Goal: Entertainment & Leisure: Browse casually

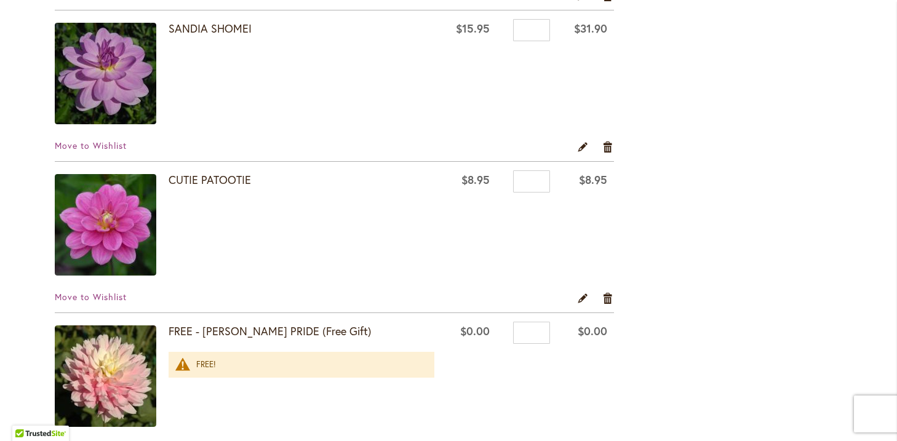
scroll to position [1059, 0]
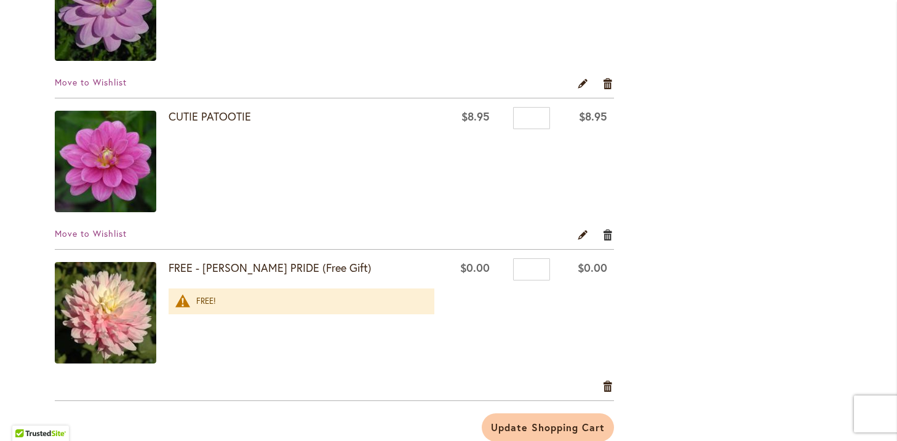
type input "**********"
click at [606, 236] on link "Remove item" at bounding box center [609, 235] width 12 height 14
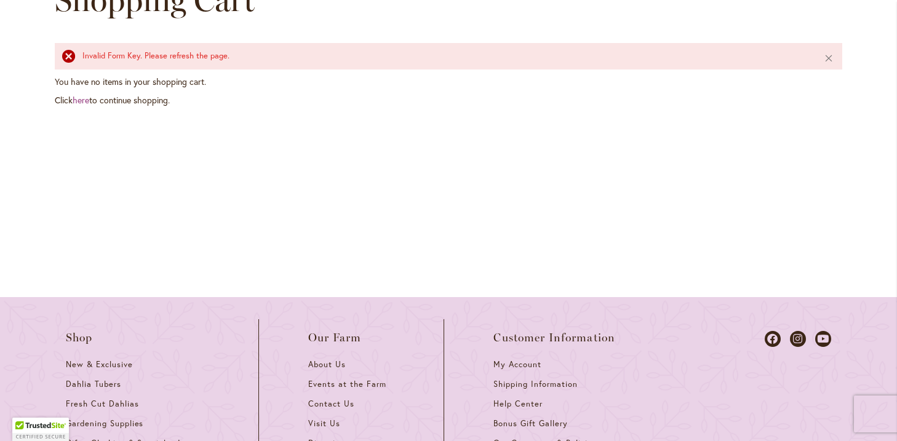
scroll to position [196, 0]
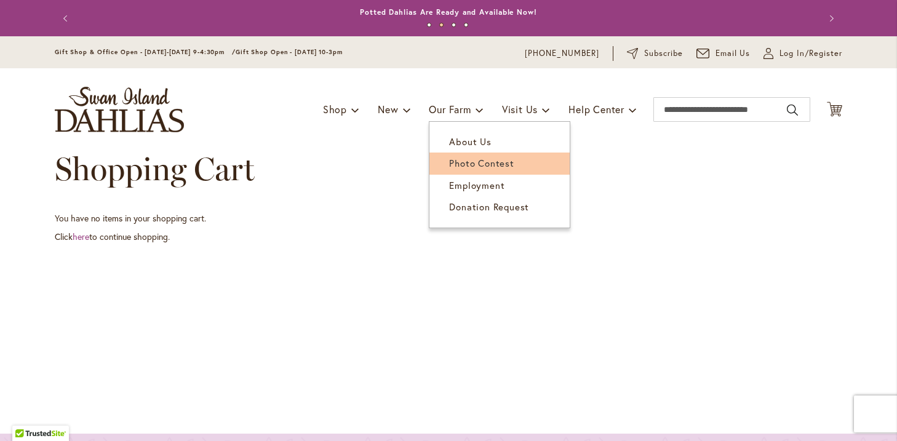
type input "**********"
click at [463, 170] on link "Photo Contest" at bounding box center [500, 164] width 140 height 22
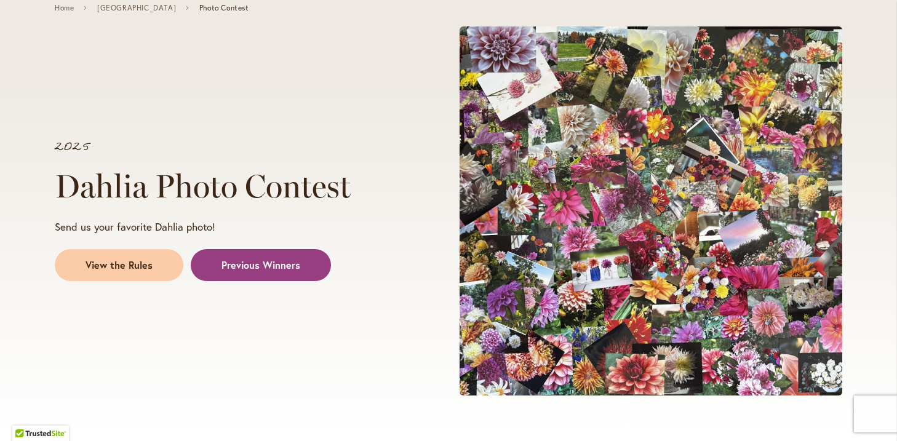
scroll to position [161, 0]
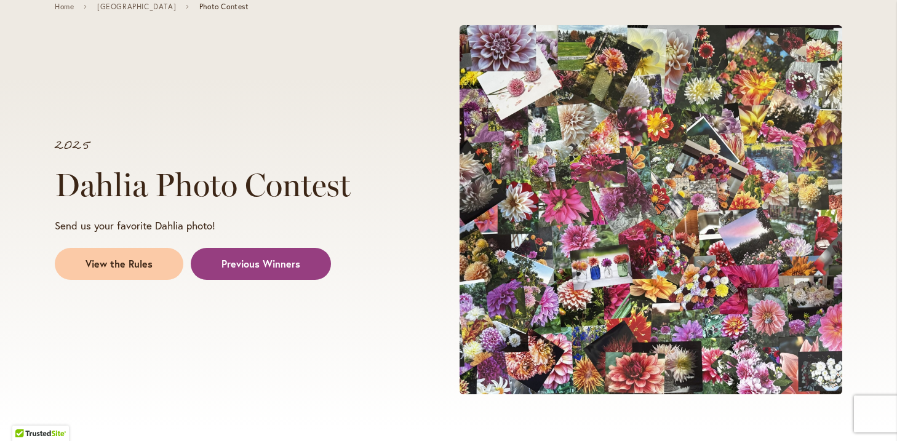
type input "**********"
click at [292, 280] on div "2025 Dahlia Photo Contest Send us your favorite Dahlia photo! View the Rules Pr…" at bounding box center [252, 210] width 394 height 162
click at [274, 267] on span "Previous Winners" at bounding box center [261, 264] width 79 height 14
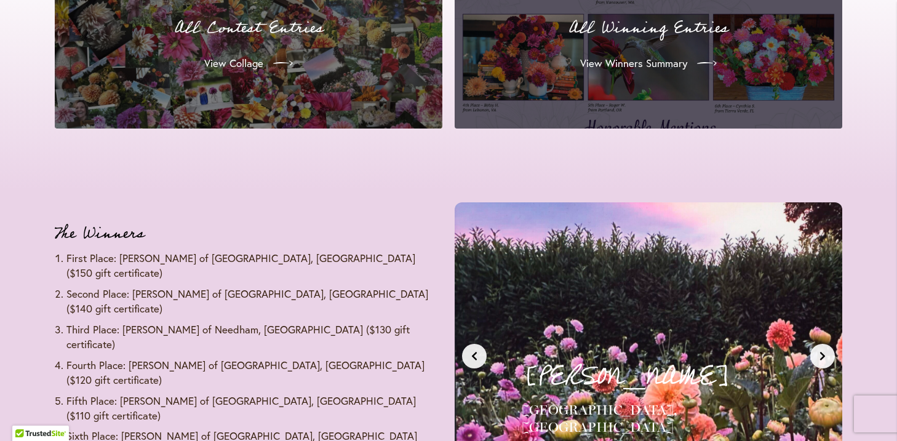
scroll to position [1482, 0]
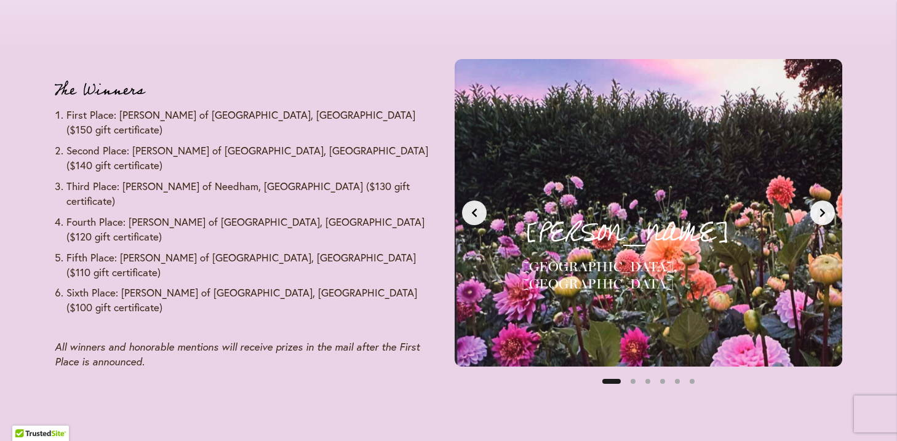
click at [814, 212] on button "Next slide" at bounding box center [823, 213] width 25 height 25
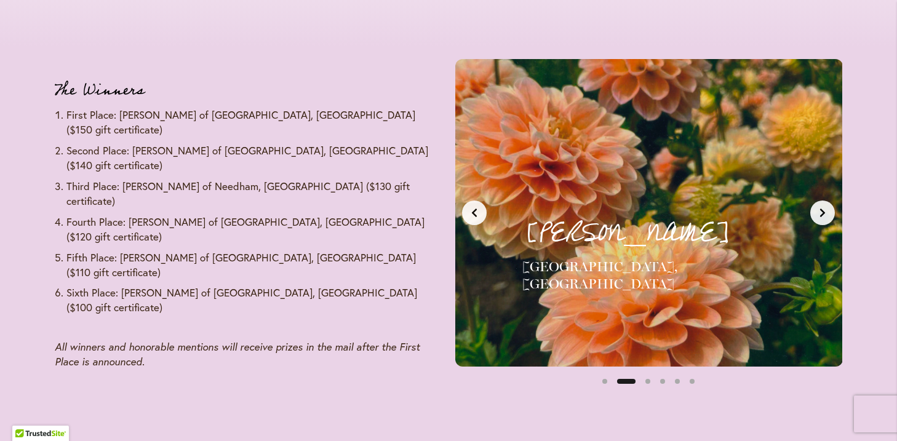
scroll to position [0, 406]
click at [814, 211] on button "Next slide" at bounding box center [823, 213] width 25 height 25
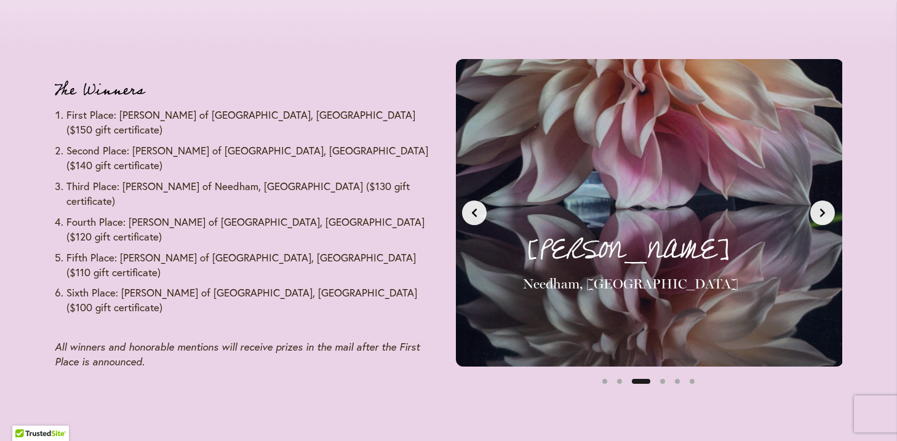
scroll to position [0, 812]
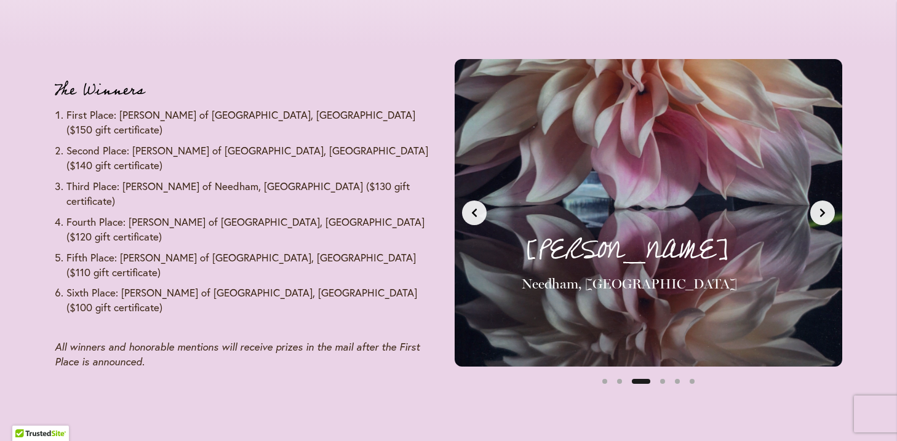
click at [812, 212] on button "Next slide" at bounding box center [823, 213] width 25 height 25
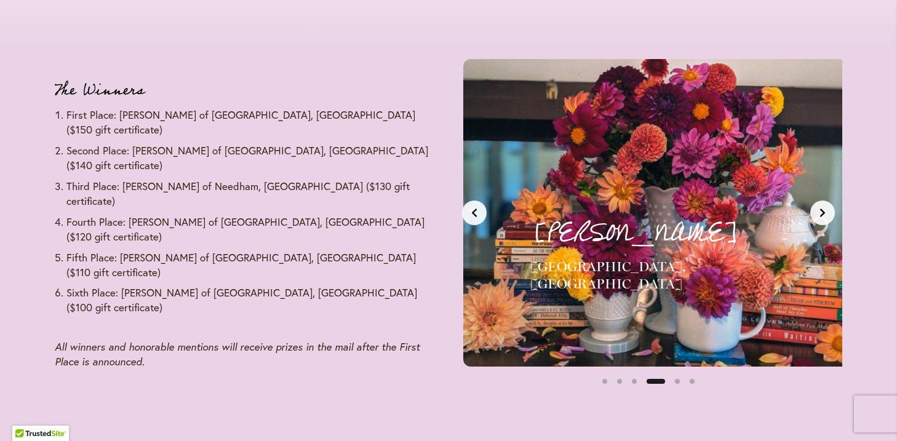
scroll to position [0, 1219]
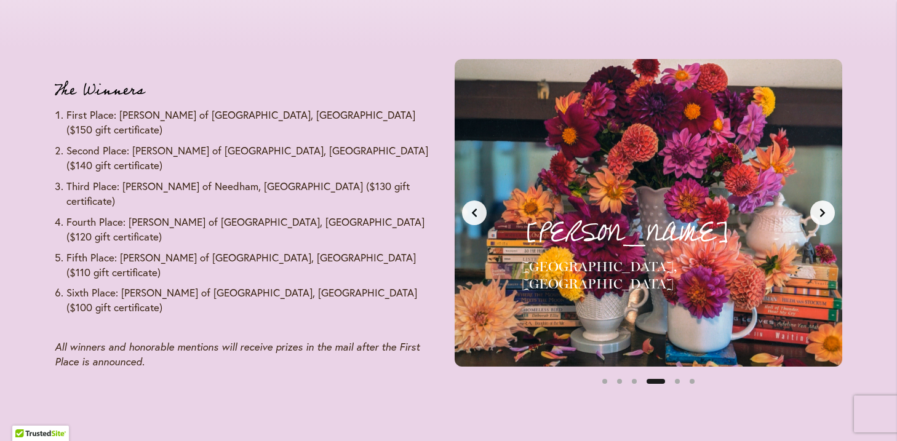
click at [818, 209] on icon "Next slide" at bounding box center [823, 213] width 10 height 10
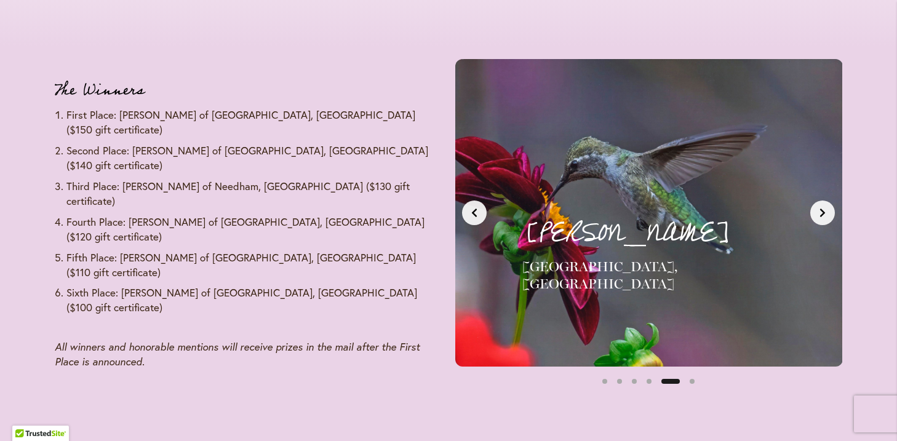
scroll to position [0, 1625]
click at [818, 209] on icon "Next slide" at bounding box center [823, 213] width 10 height 10
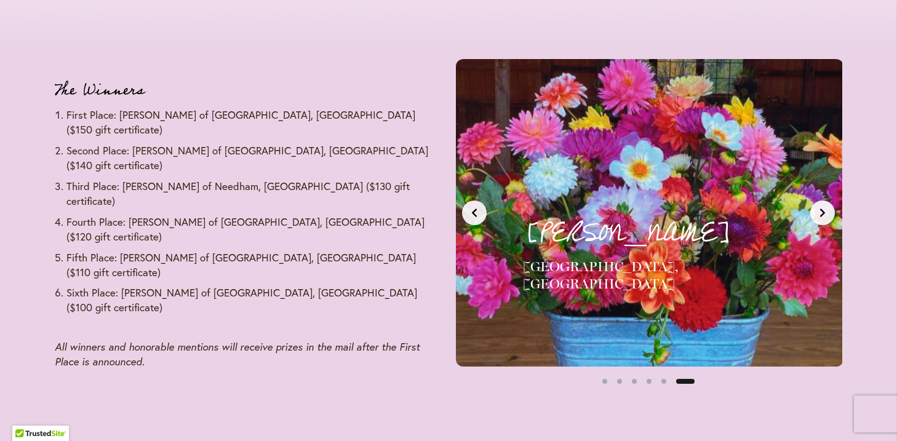
scroll to position [0, 2031]
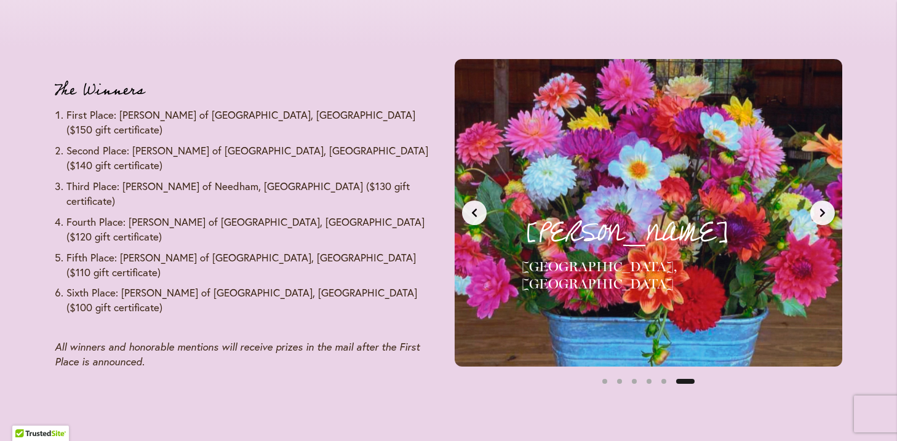
click at [818, 209] on icon "Next slide" at bounding box center [823, 213] width 10 height 10
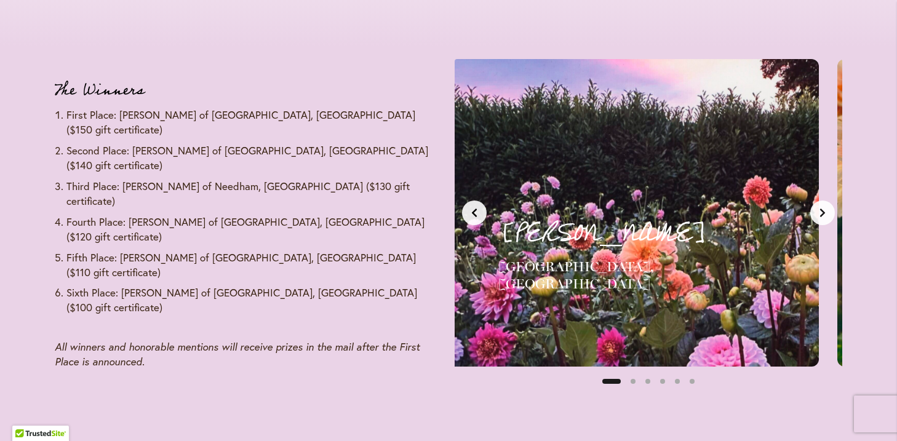
scroll to position [0, 0]
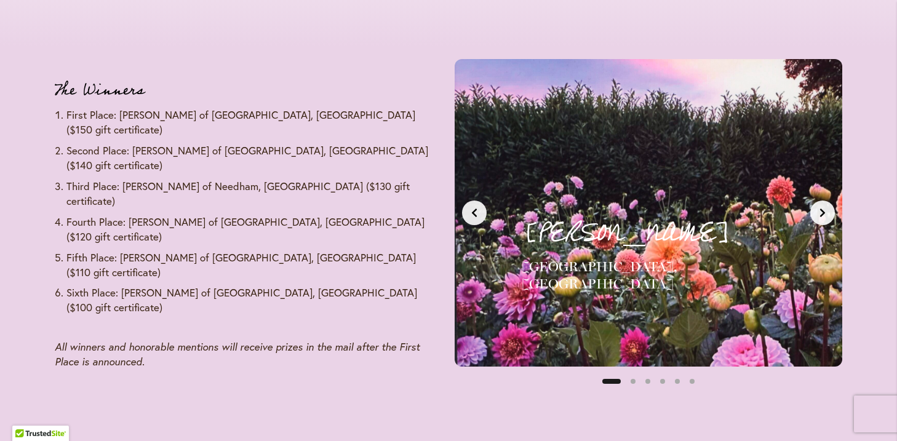
click at [826, 215] on icon "Next slide" at bounding box center [823, 213] width 10 height 10
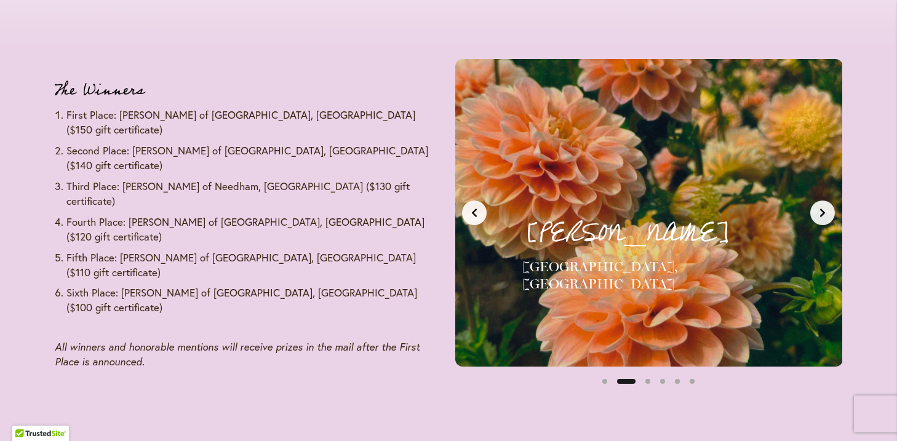
scroll to position [0, 406]
click at [826, 215] on icon "Next slide" at bounding box center [823, 213] width 10 height 10
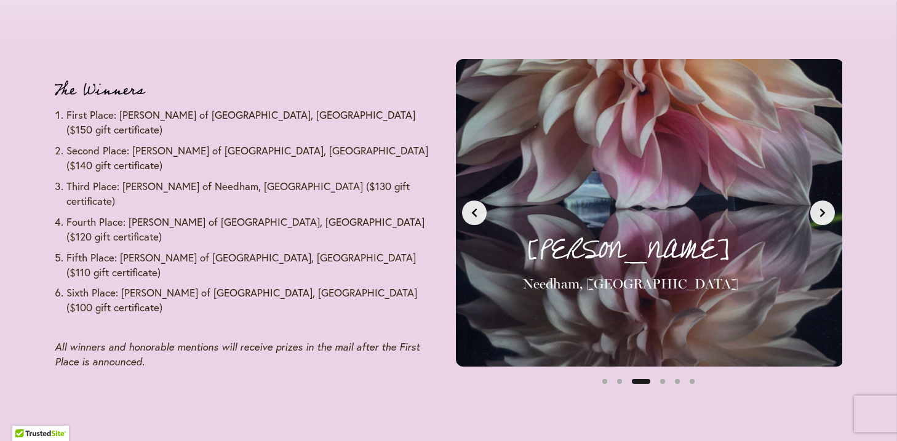
scroll to position [0, 812]
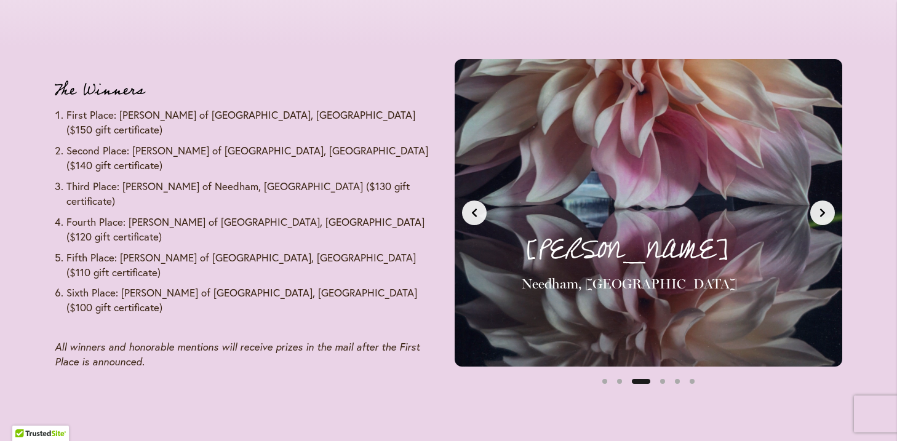
click at [826, 215] on icon "Next slide" at bounding box center [823, 213] width 10 height 10
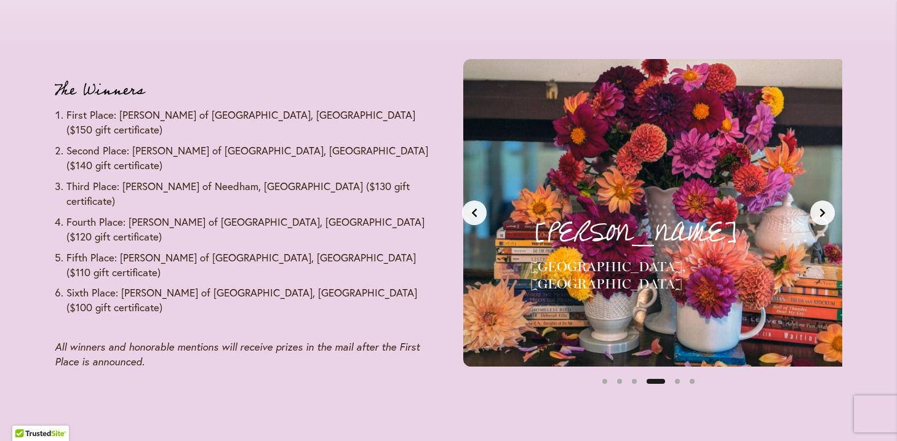
scroll to position [0, 1219]
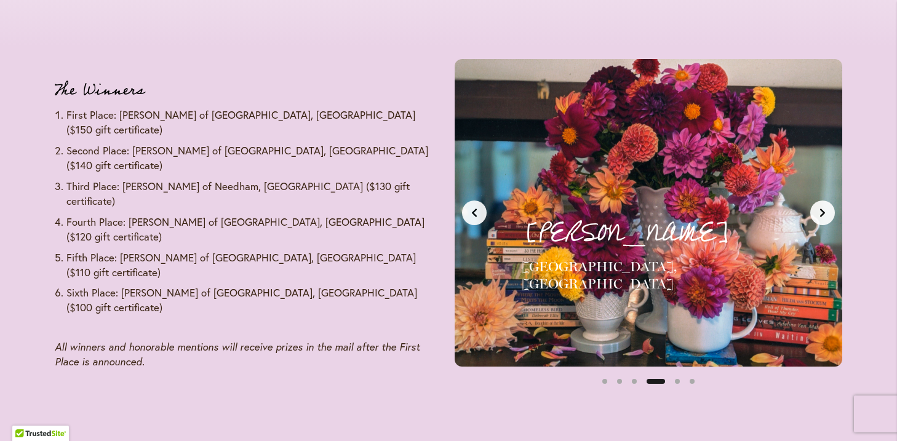
click at [826, 215] on icon "Next slide" at bounding box center [823, 213] width 10 height 10
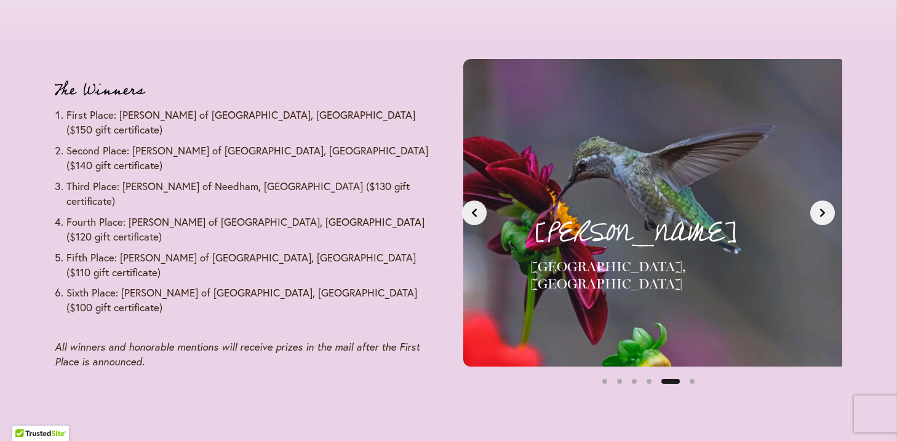
scroll to position [0, 1625]
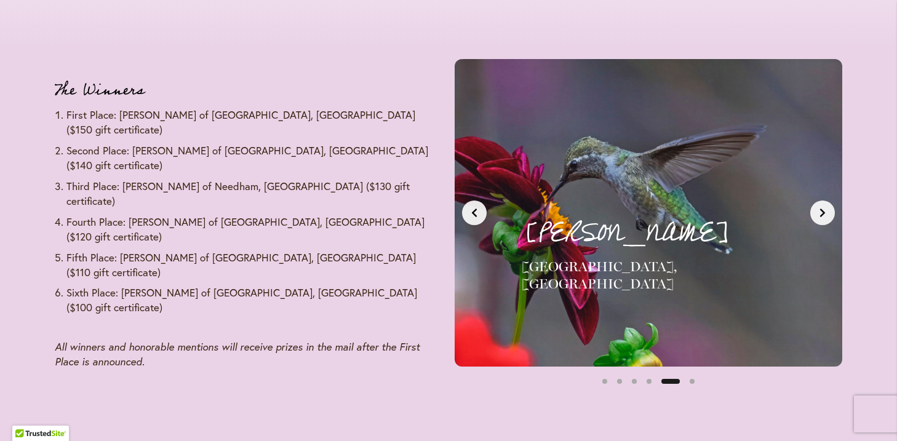
click at [826, 215] on icon "Next slide" at bounding box center [823, 213] width 10 height 10
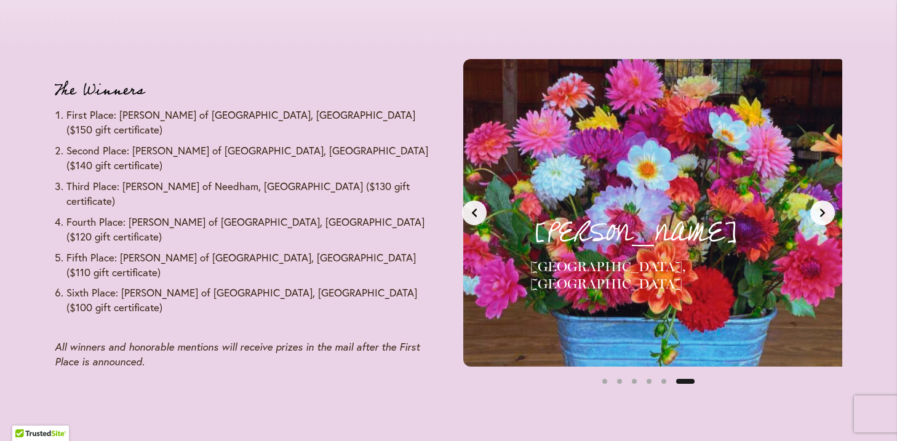
scroll to position [0, 2031]
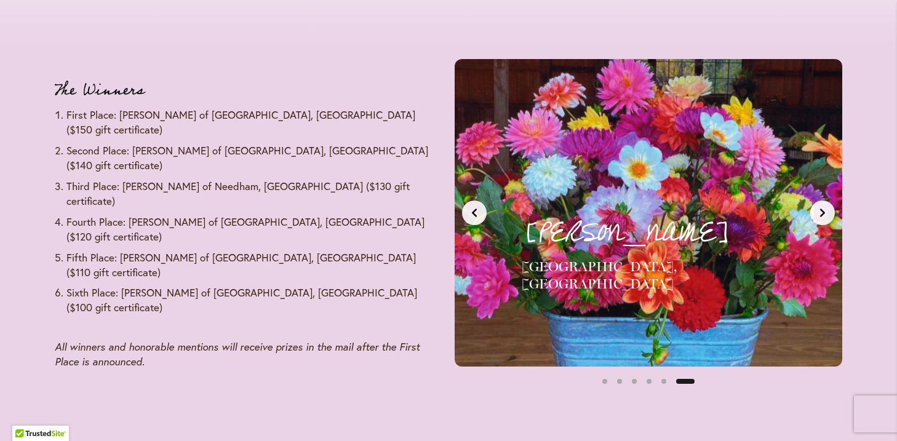
click at [827, 218] on button "Next slide" at bounding box center [823, 213] width 25 height 25
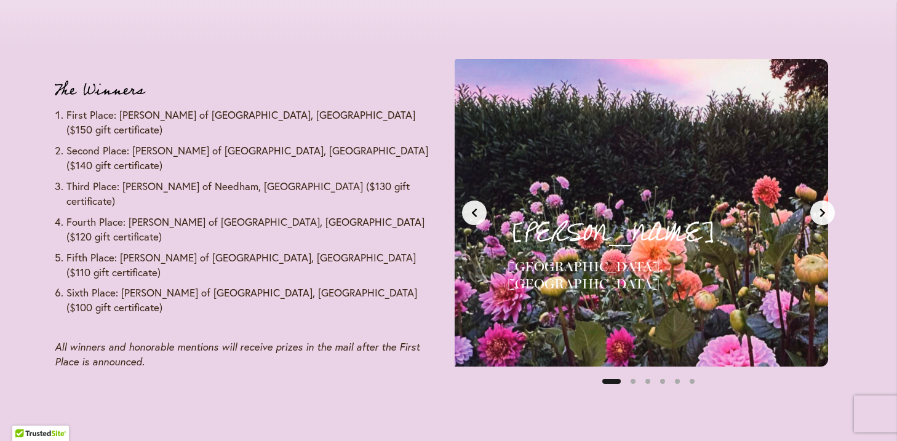
scroll to position [0, 0]
